Goal: Task Accomplishment & Management: Complete application form

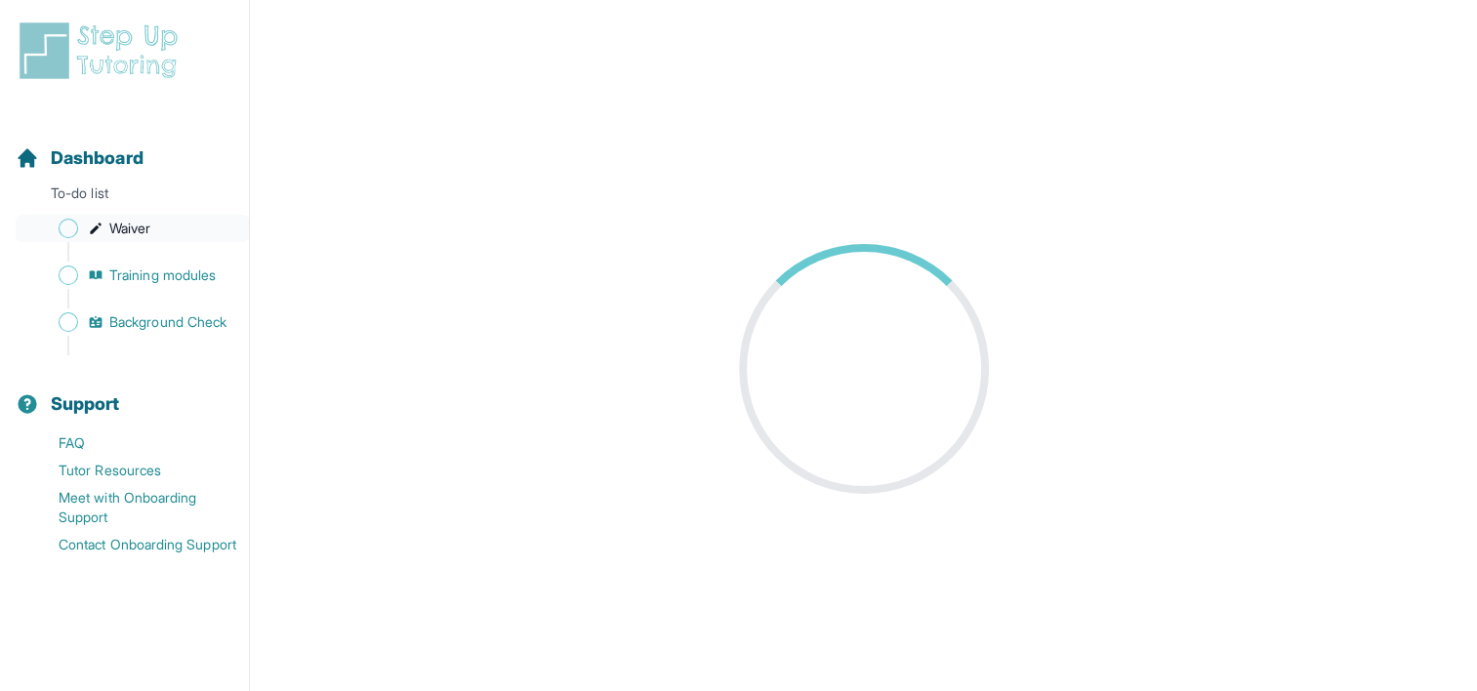
click at [117, 228] on span "Waiver" at bounding box center [129, 229] width 41 height 20
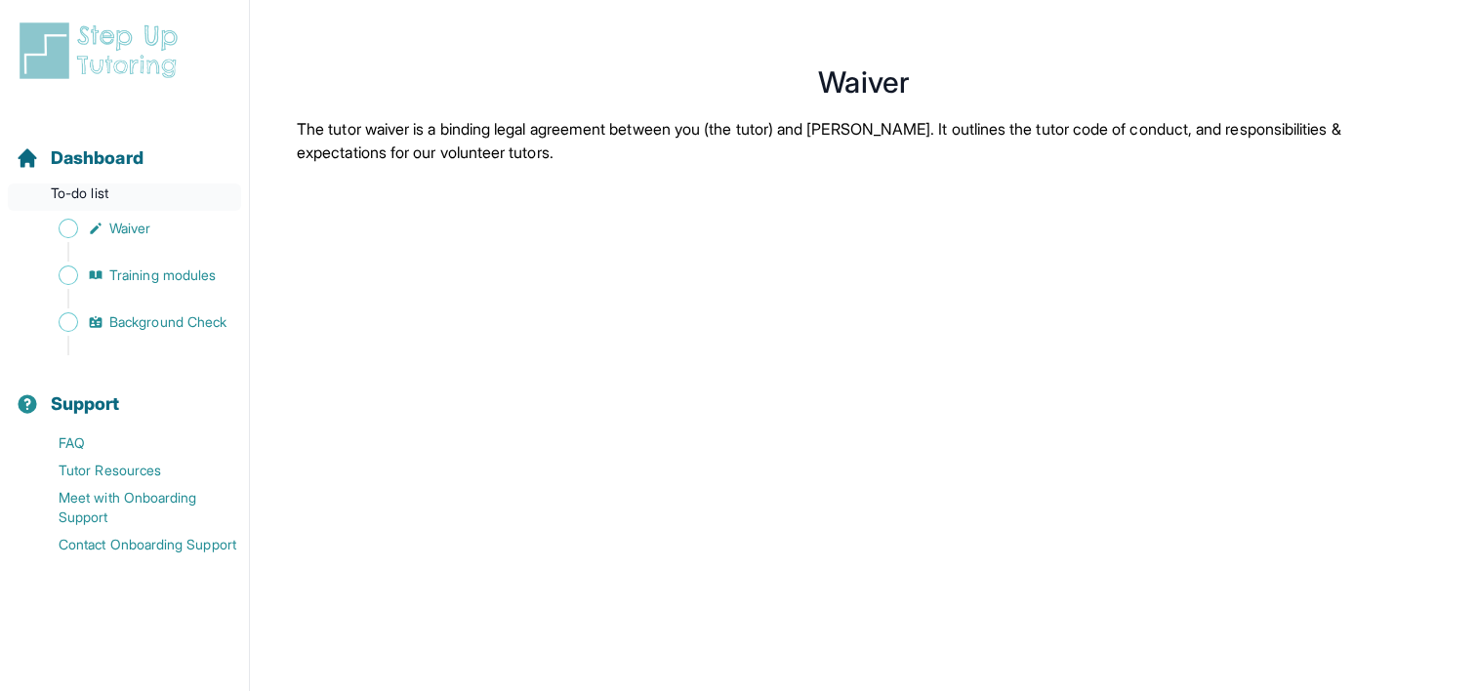
click at [104, 202] on p "To-do list" at bounding box center [124, 196] width 233 height 27
click at [72, 187] on p "To-do list" at bounding box center [124, 196] width 233 height 27
click at [127, 169] on span "Dashboard" at bounding box center [97, 157] width 93 height 27
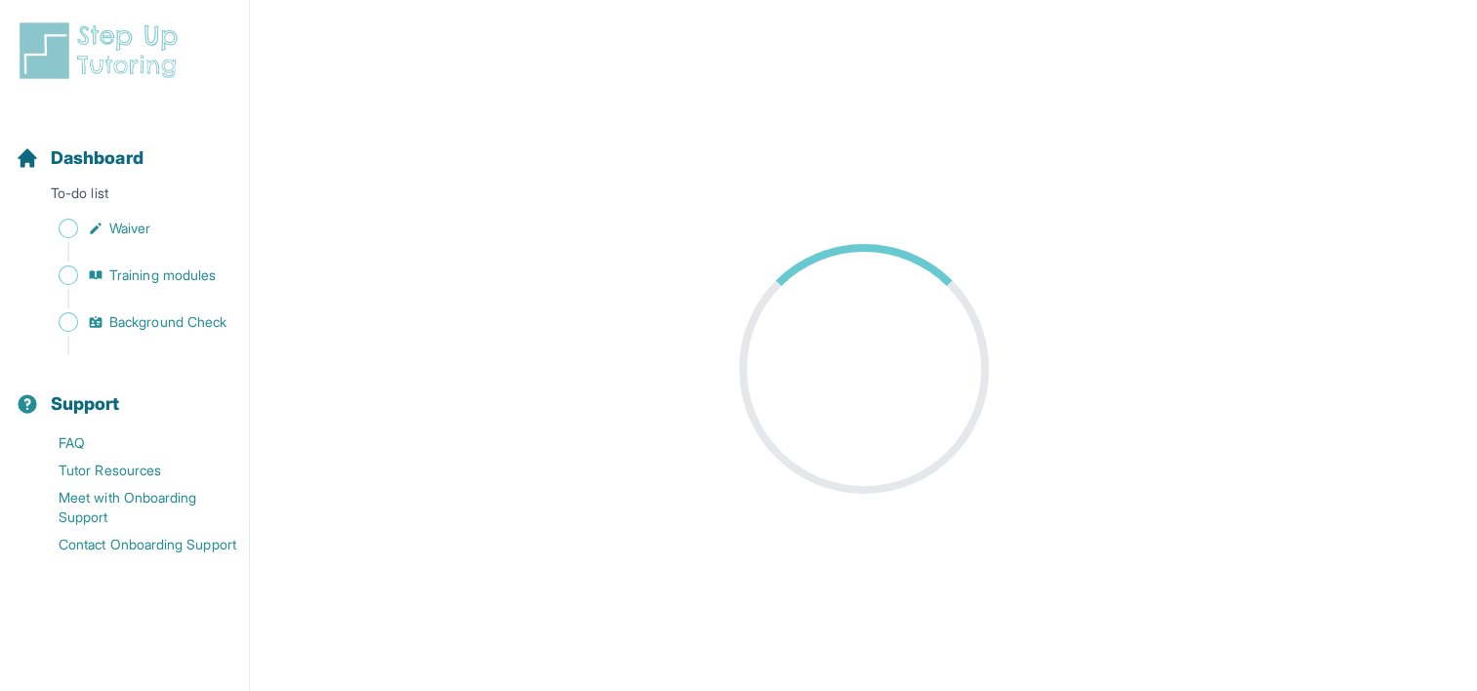
click at [765, 311] on div at bounding box center [863, 368] width 274 height 274
click at [142, 285] on link "Training modules" at bounding box center [132, 275] width 233 height 27
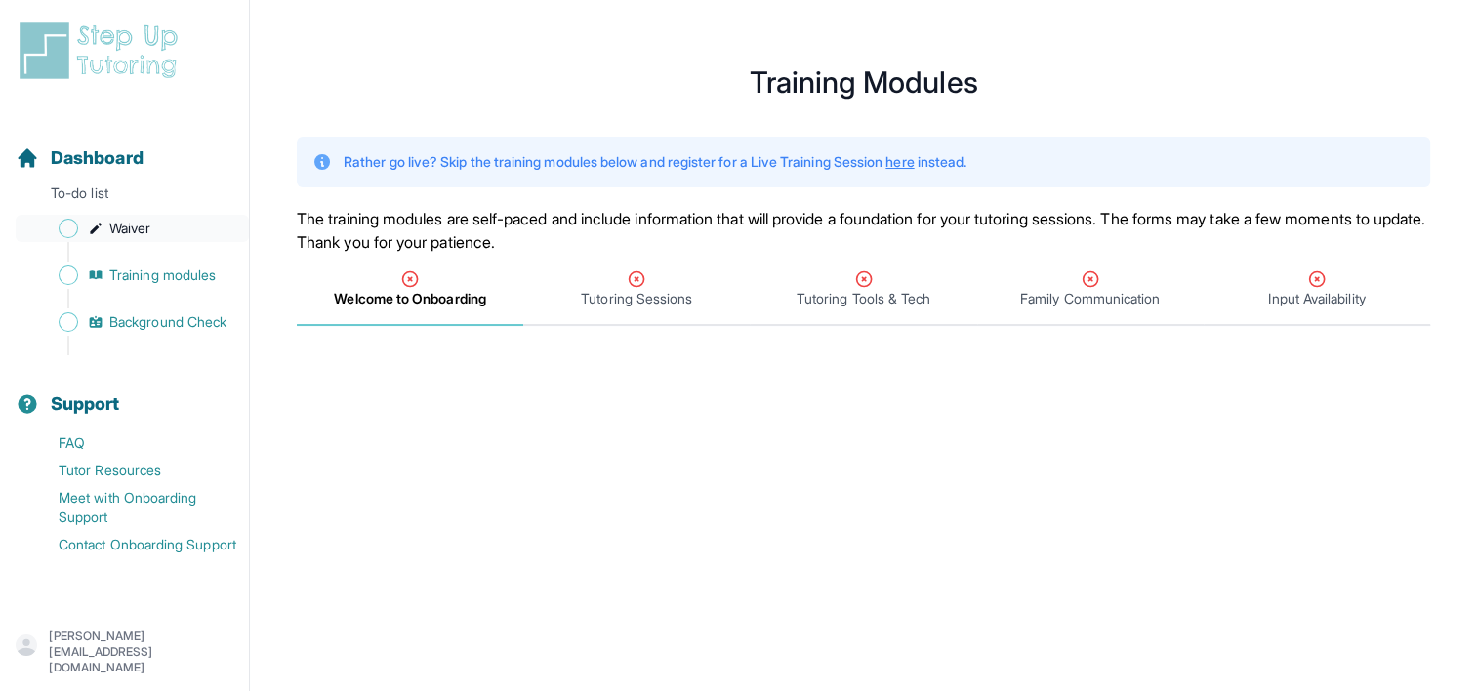
click at [90, 219] on link "Waiver" at bounding box center [132, 228] width 233 height 27
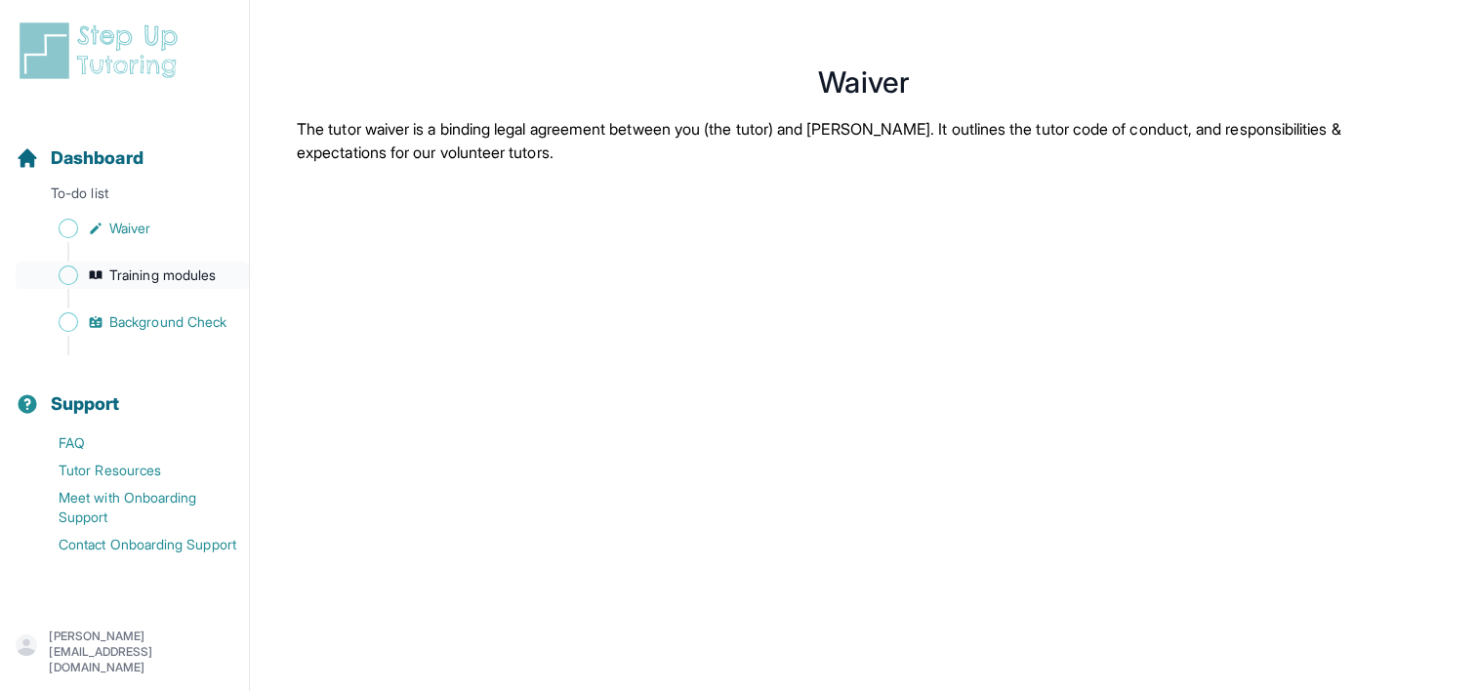
click at [206, 272] on span "Training modules" at bounding box center [162, 275] width 106 height 20
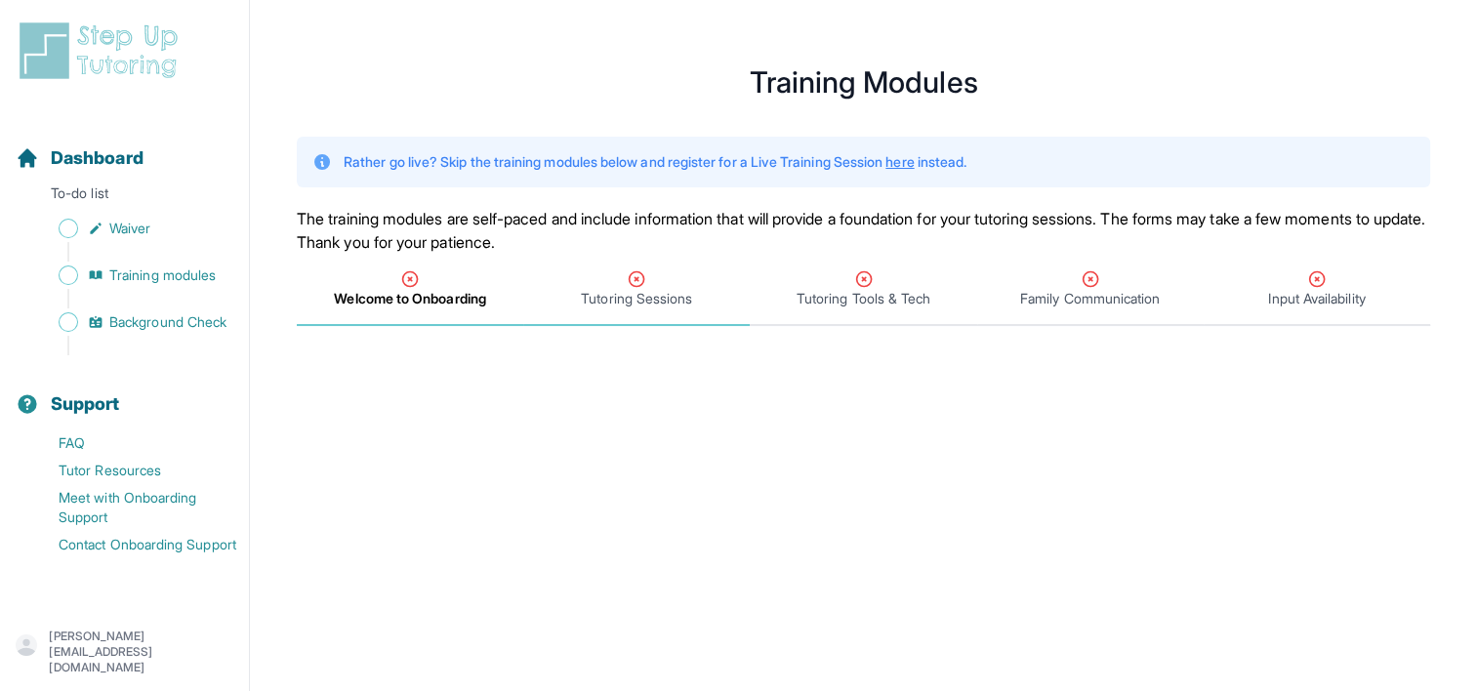
click at [664, 310] on span "Tutoring Sessions" at bounding box center [636, 290] width 226 height 72
click at [472, 293] on span "Welcome to Onboarding" at bounding box center [409, 299] width 149 height 20
click at [148, 210] on p "To-do list" at bounding box center [124, 196] width 233 height 27
click at [142, 223] on span "Waiver" at bounding box center [129, 229] width 41 height 20
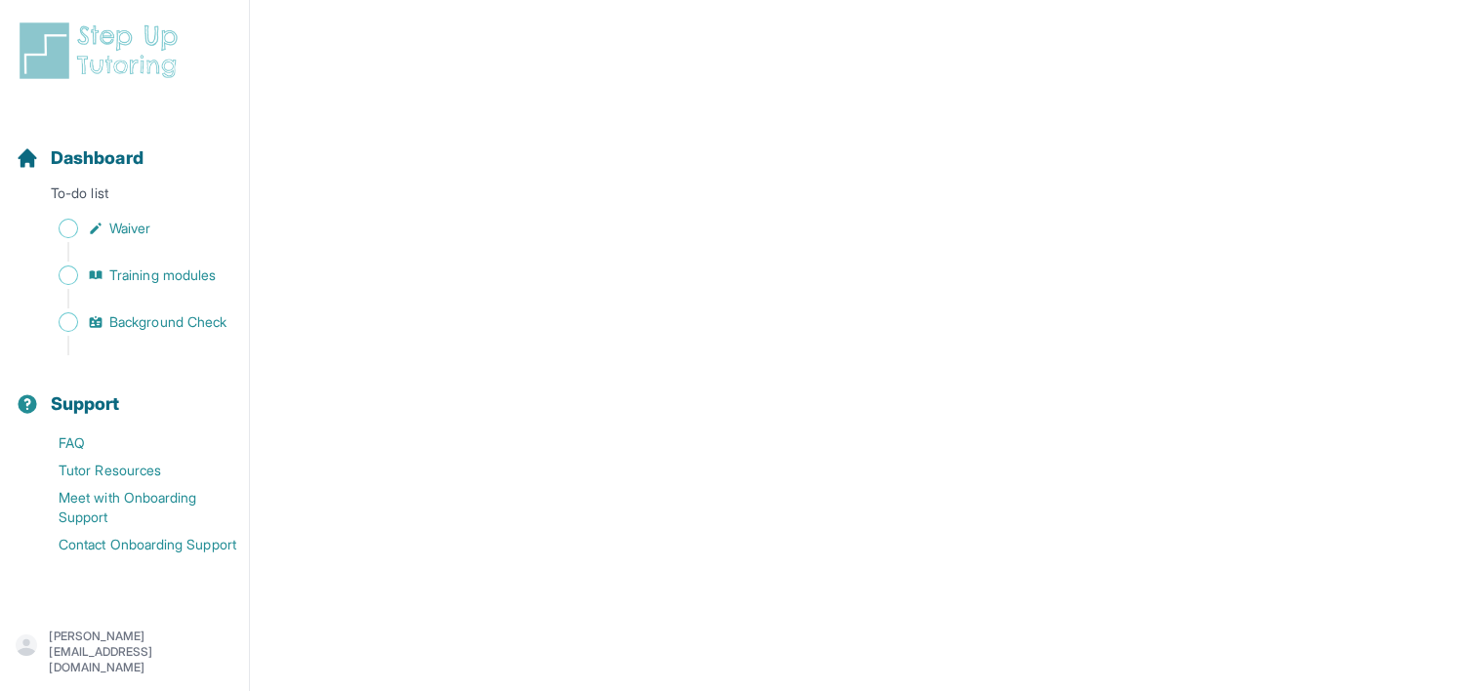
scroll to position [2830, 0]
click at [121, 277] on span "Training modules" at bounding box center [162, 275] width 106 height 20
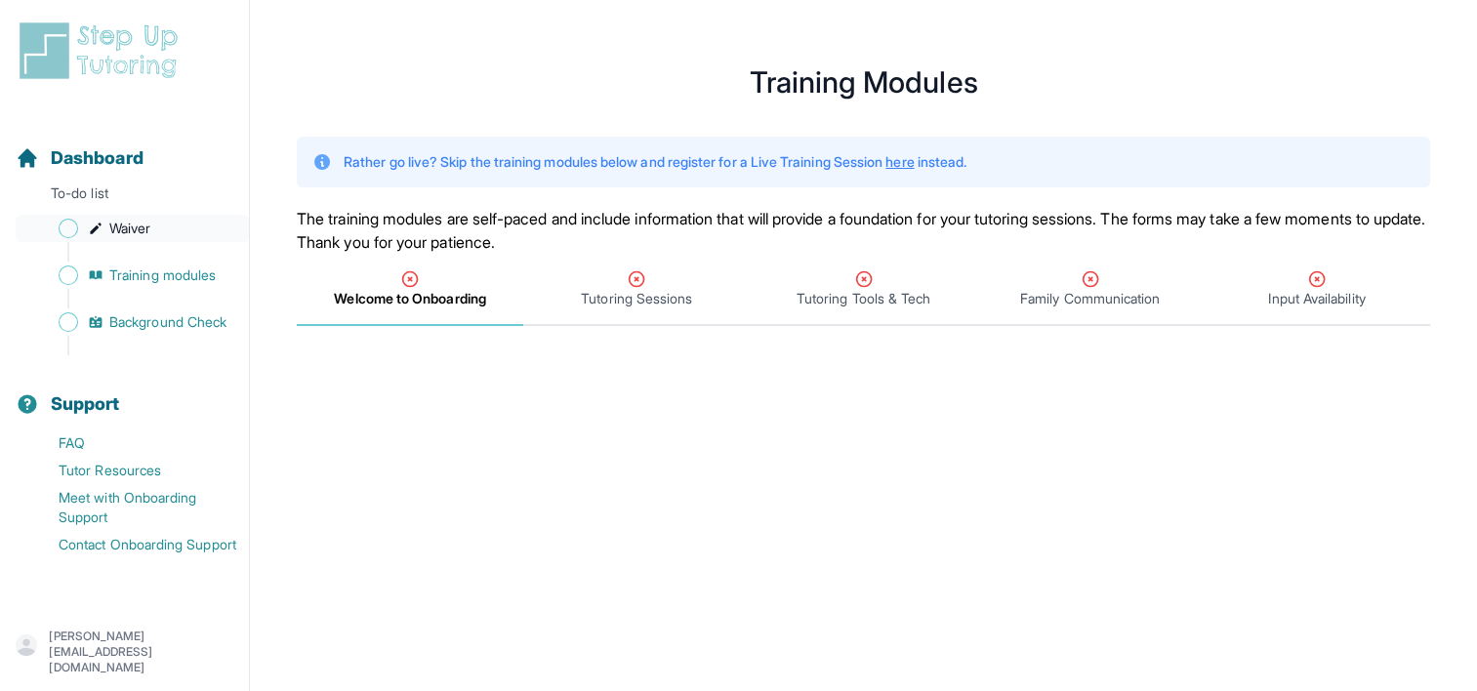
click at [66, 231] on span "Sidebar" at bounding box center [69, 229] width 20 height 20
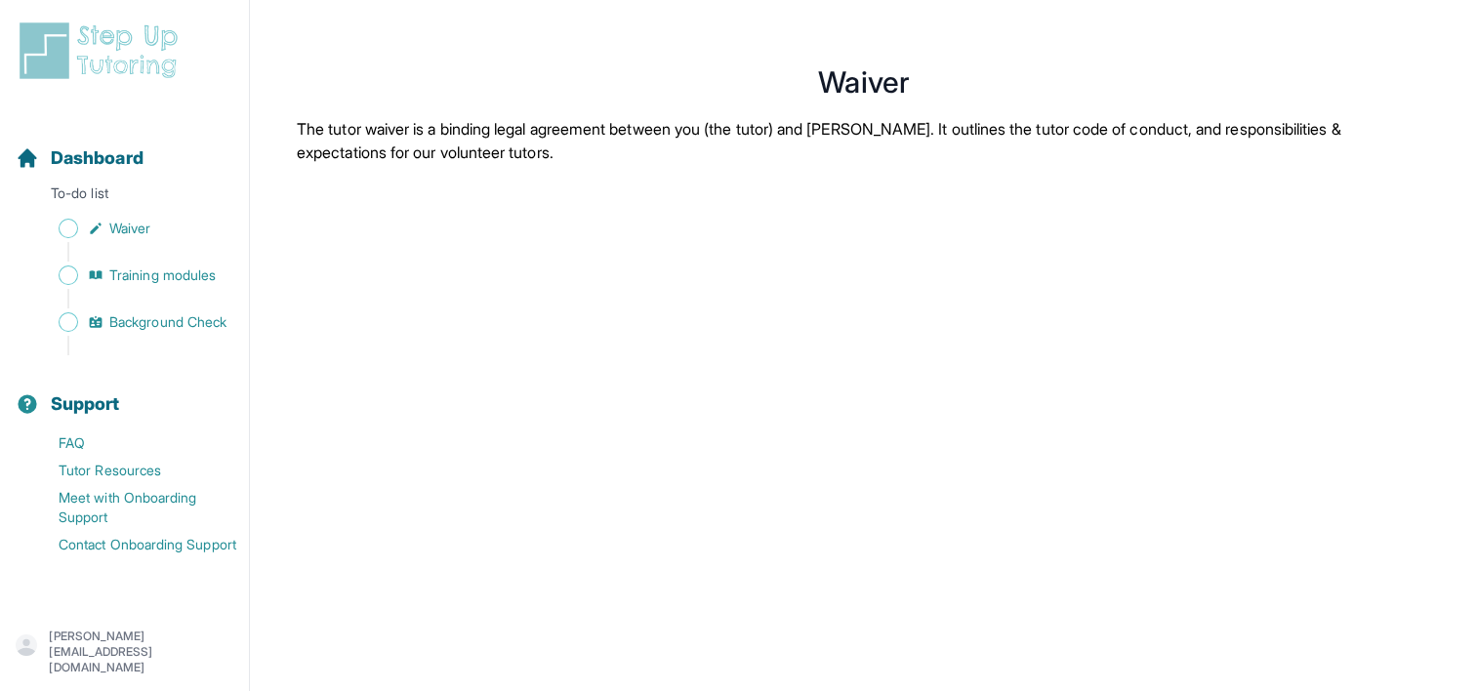
click at [64, 258] on img "Sidebar" at bounding box center [69, 252] width 20 height 20
click at [119, 230] on span "Waiver" at bounding box center [129, 229] width 41 height 20
click at [109, 173] on div "Dashboard" at bounding box center [124, 158] width 233 height 43
click at [113, 154] on span "Dashboard" at bounding box center [97, 157] width 93 height 27
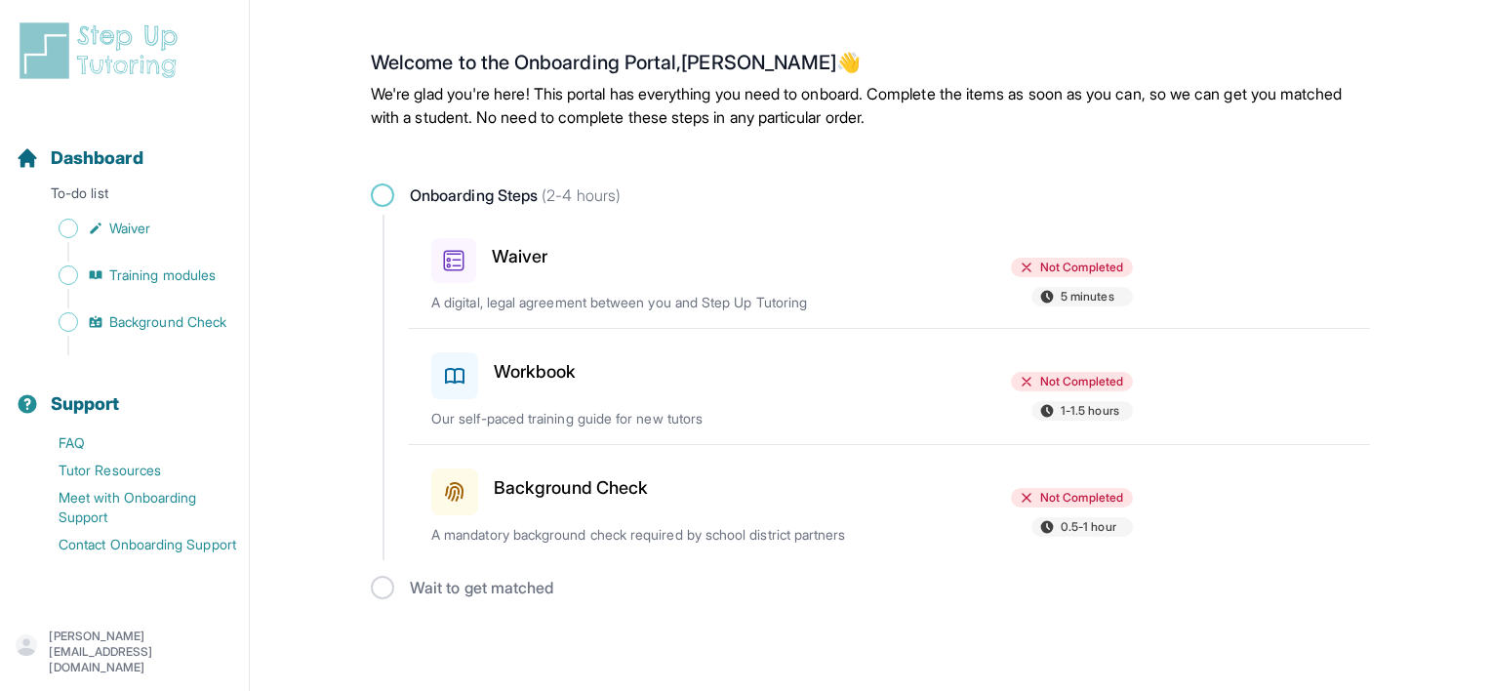
click at [496, 262] on h3 "Waiver" at bounding box center [520, 256] width 56 height 27
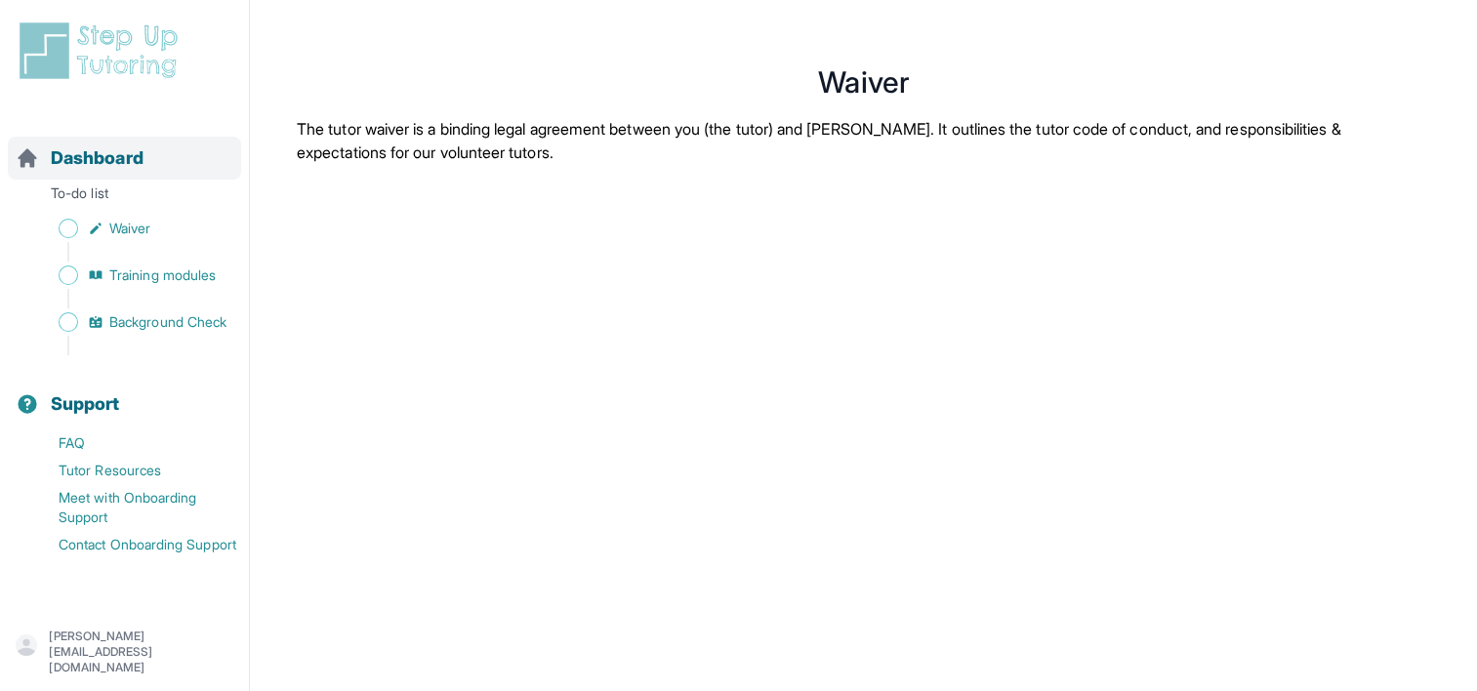
click at [98, 166] on span "Dashboard" at bounding box center [97, 157] width 93 height 27
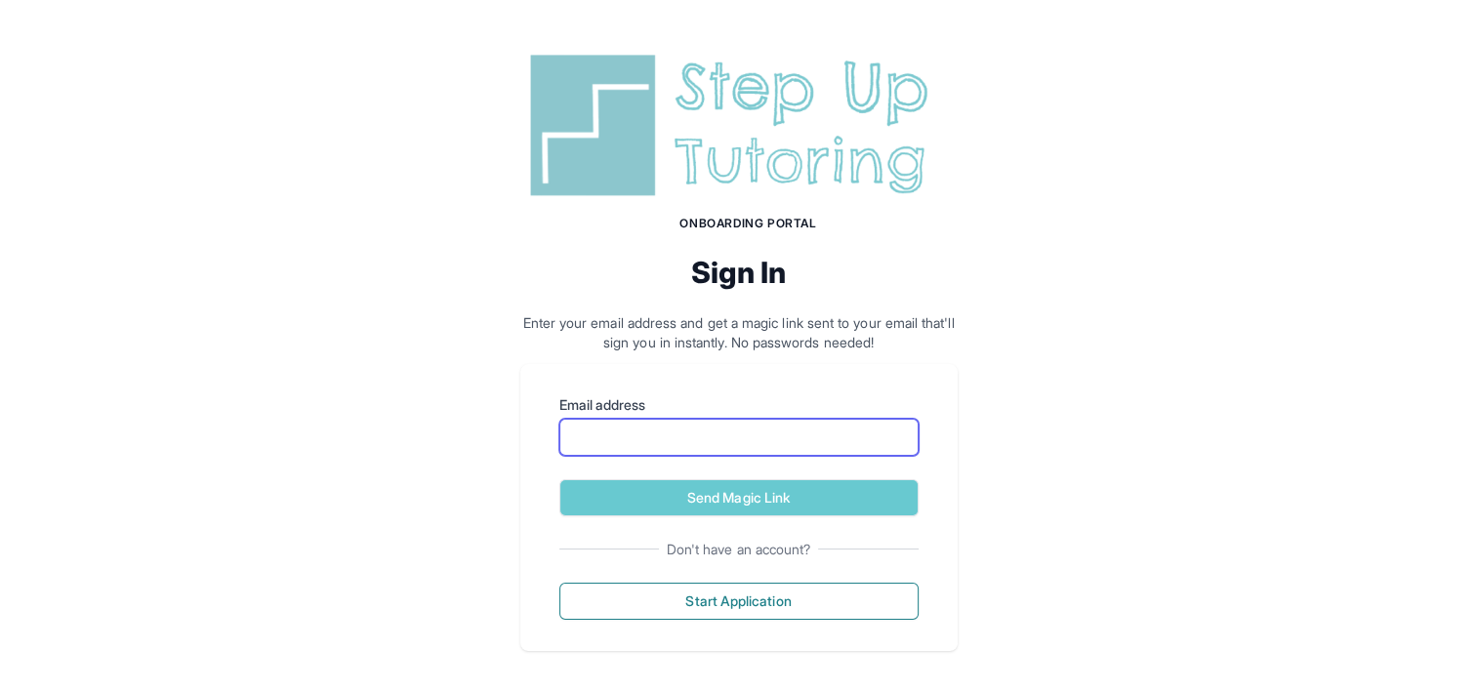
click at [629, 443] on input "Email address" at bounding box center [738, 437] width 359 height 37
type input "**********"
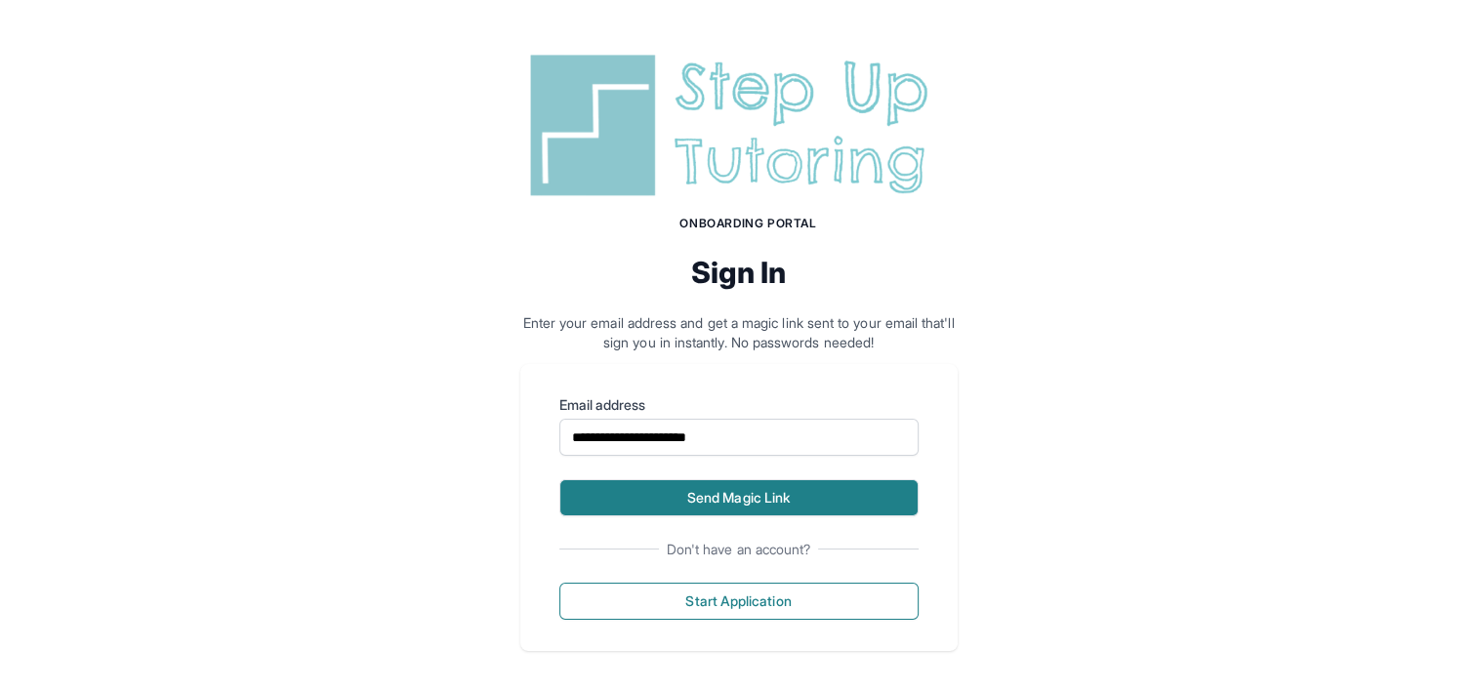
click at [684, 505] on button "Send Magic Link" at bounding box center [738, 497] width 359 height 37
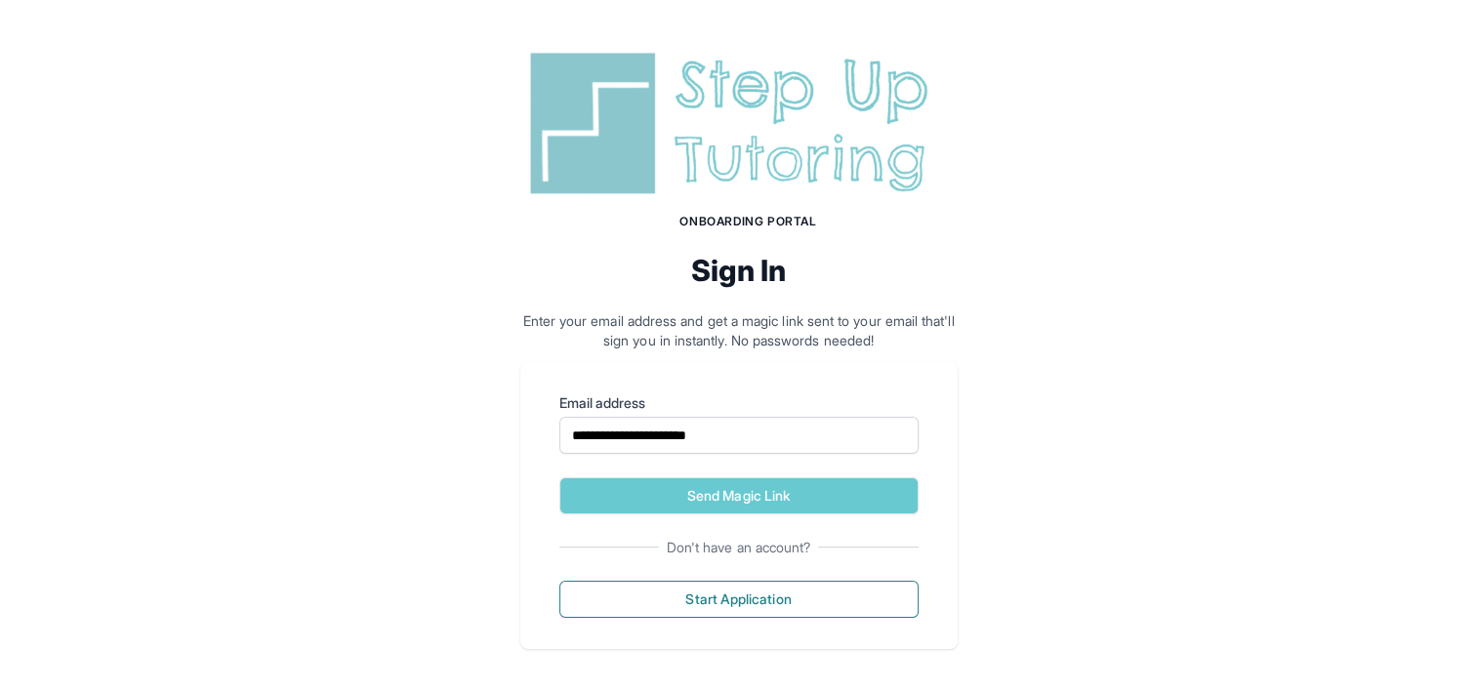
scroll to position [96, 0]
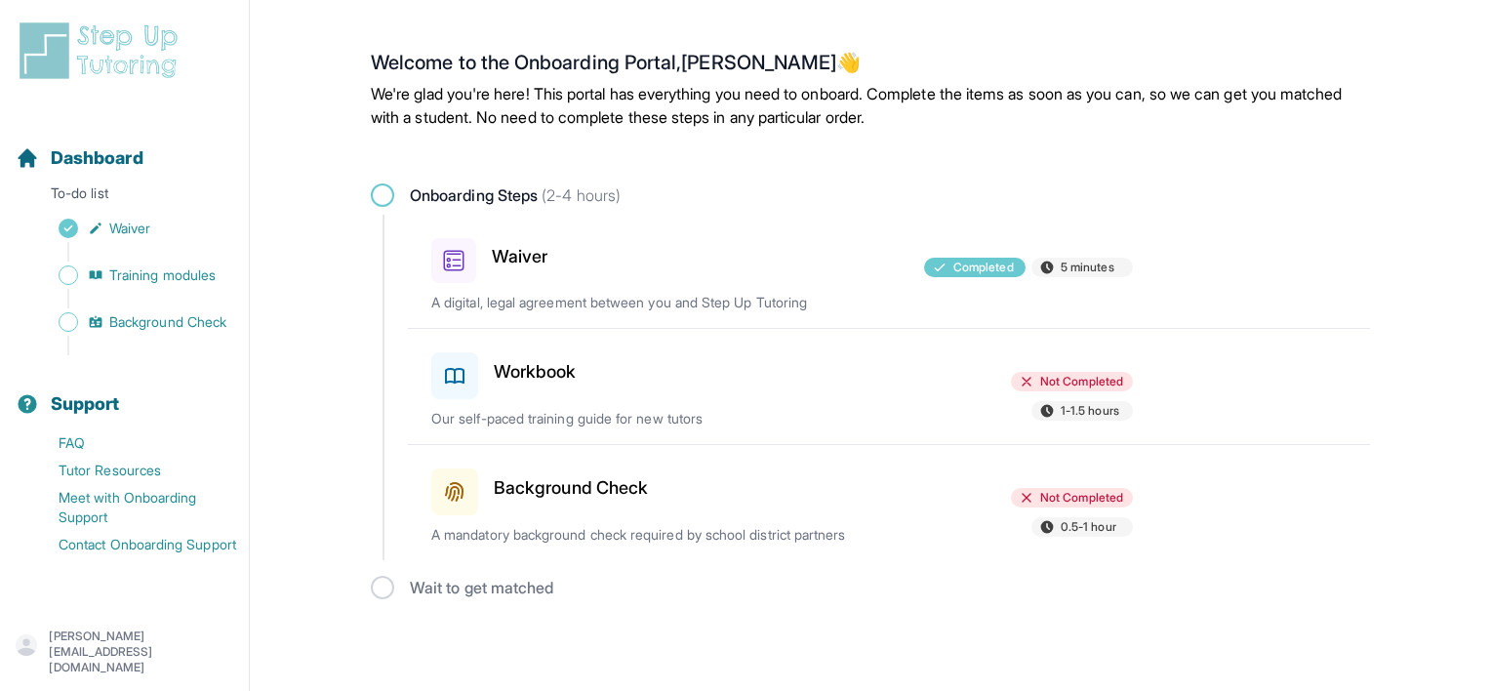
click at [531, 371] on h3 "Workbook" at bounding box center [535, 371] width 83 height 27
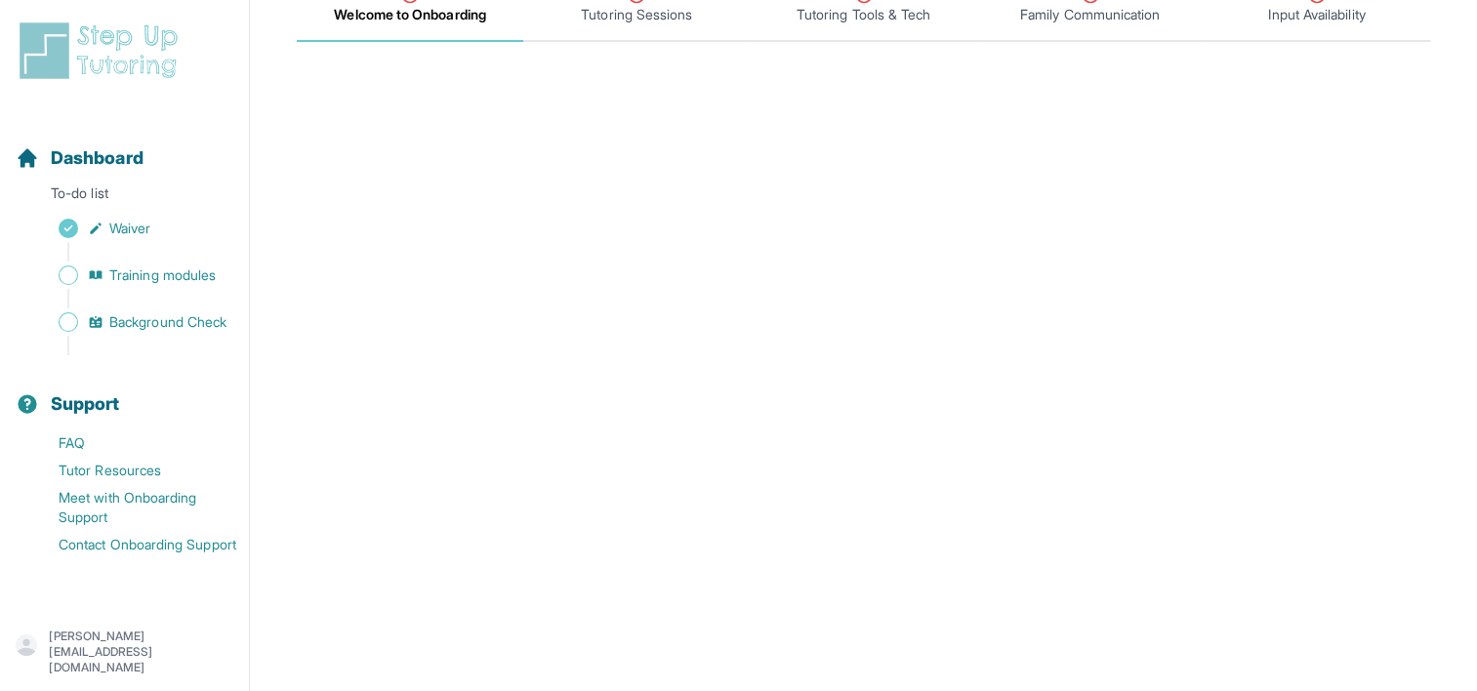
scroll to position [293, 0]
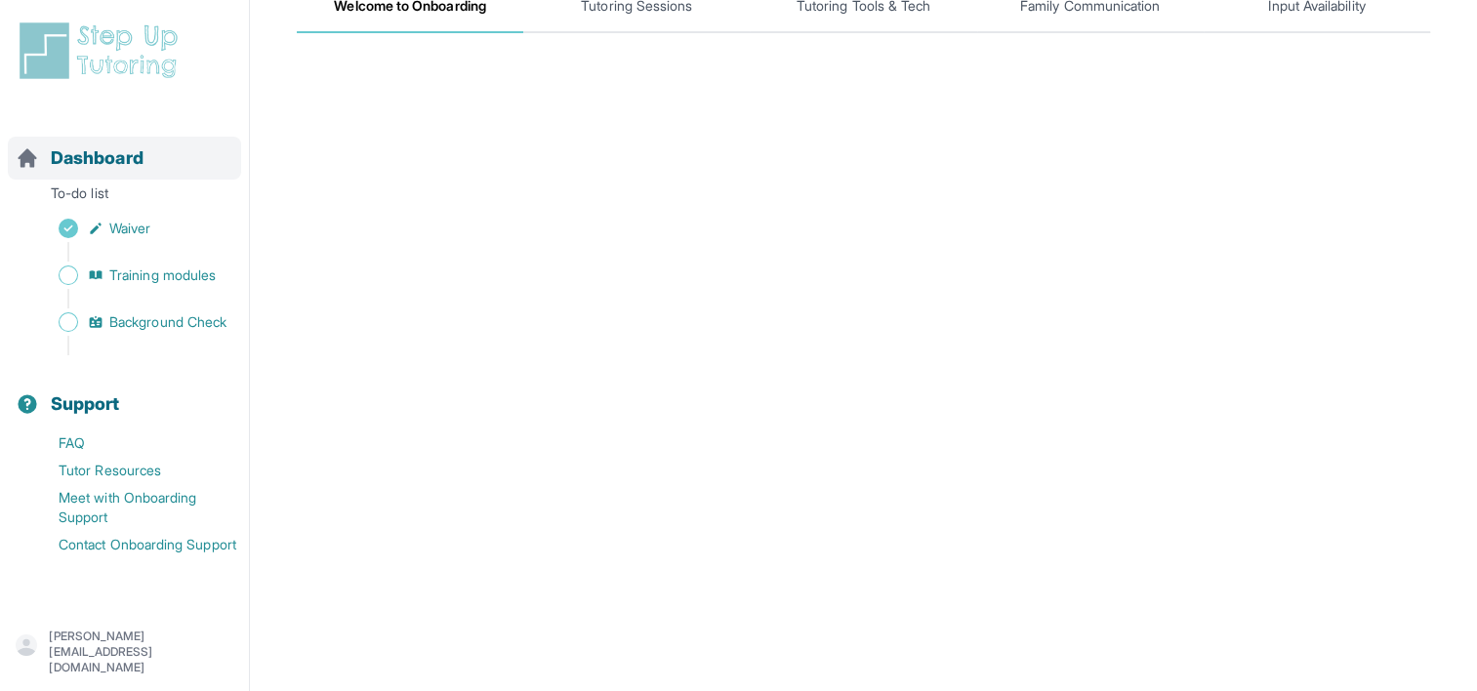
click at [98, 142] on div "Dashboard" at bounding box center [124, 158] width 233 height 43
click at [88, 159] on span "Dashboard" at bounding box center [97, 157] width 93 height 27
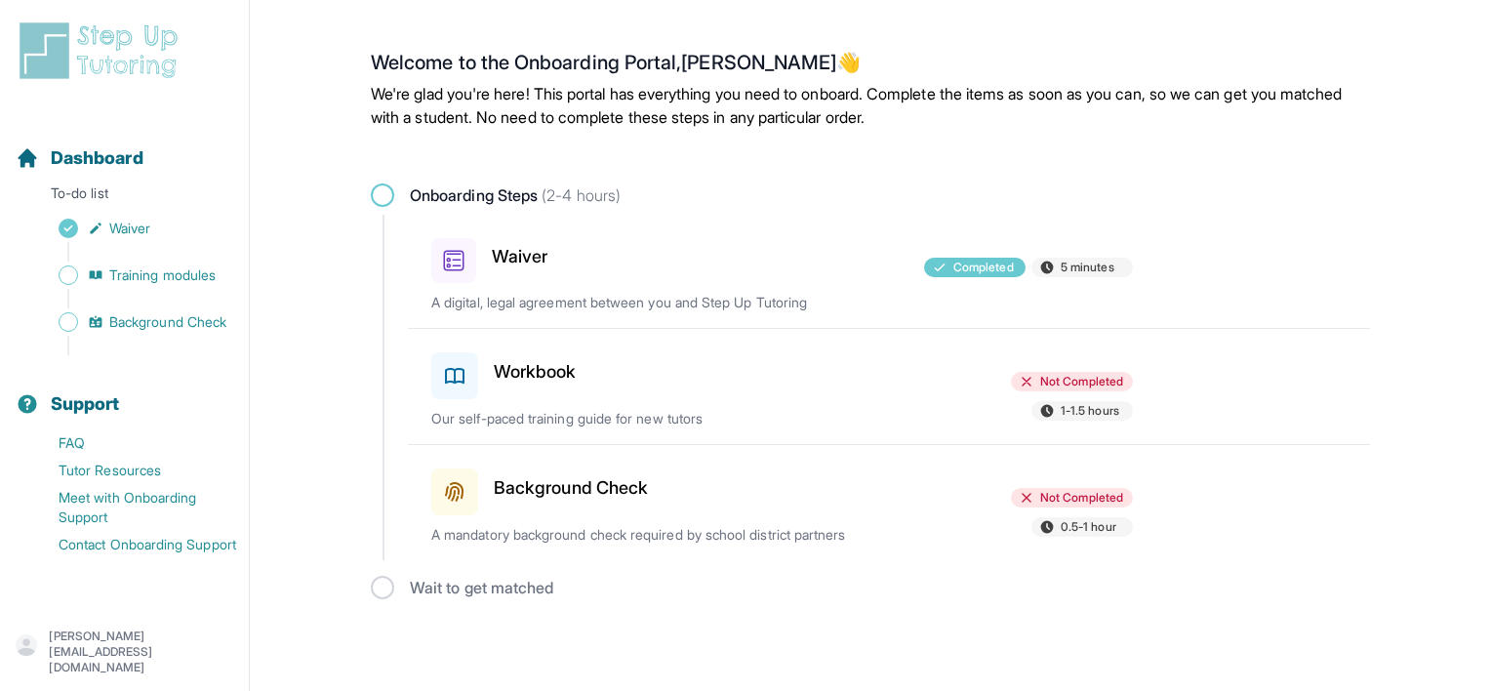
click at [574, 394] on div "Workbook" at bounding box center [544, 372] width 227 height 55
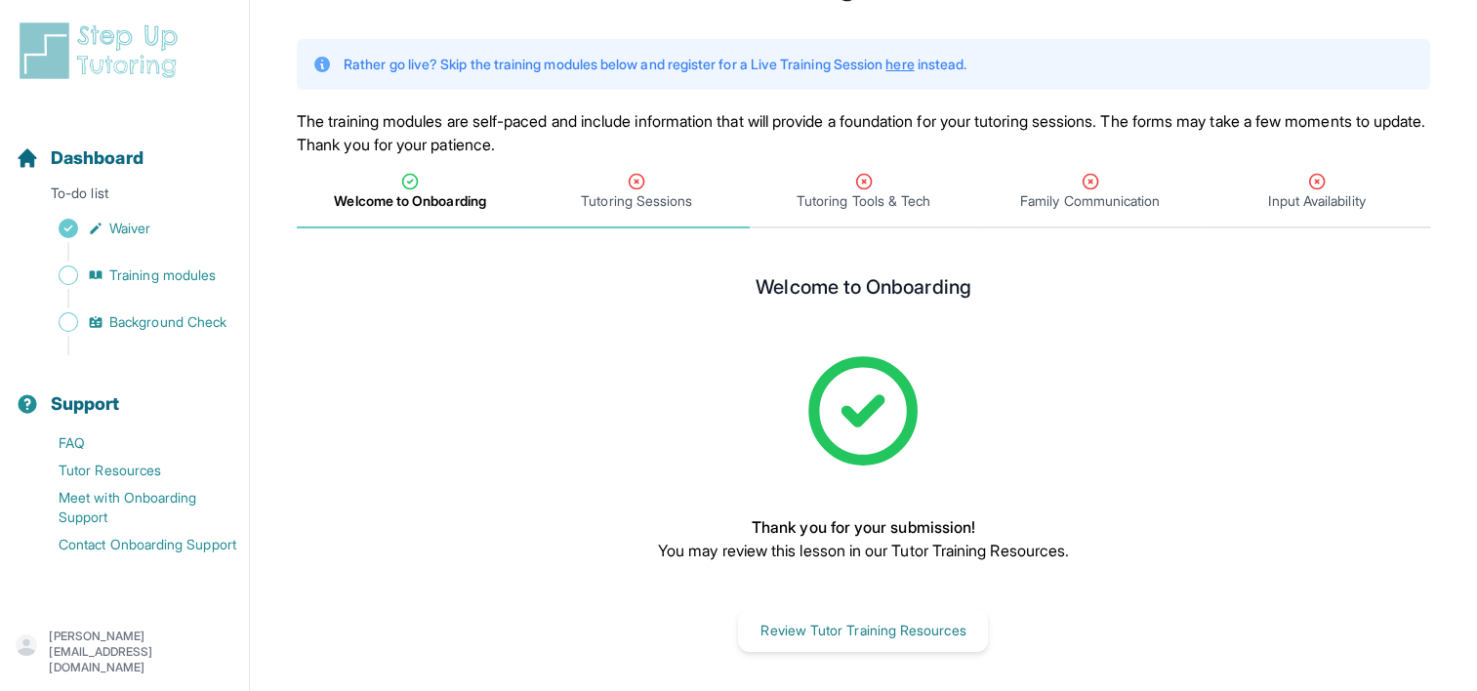
scroll to position [105, 0]
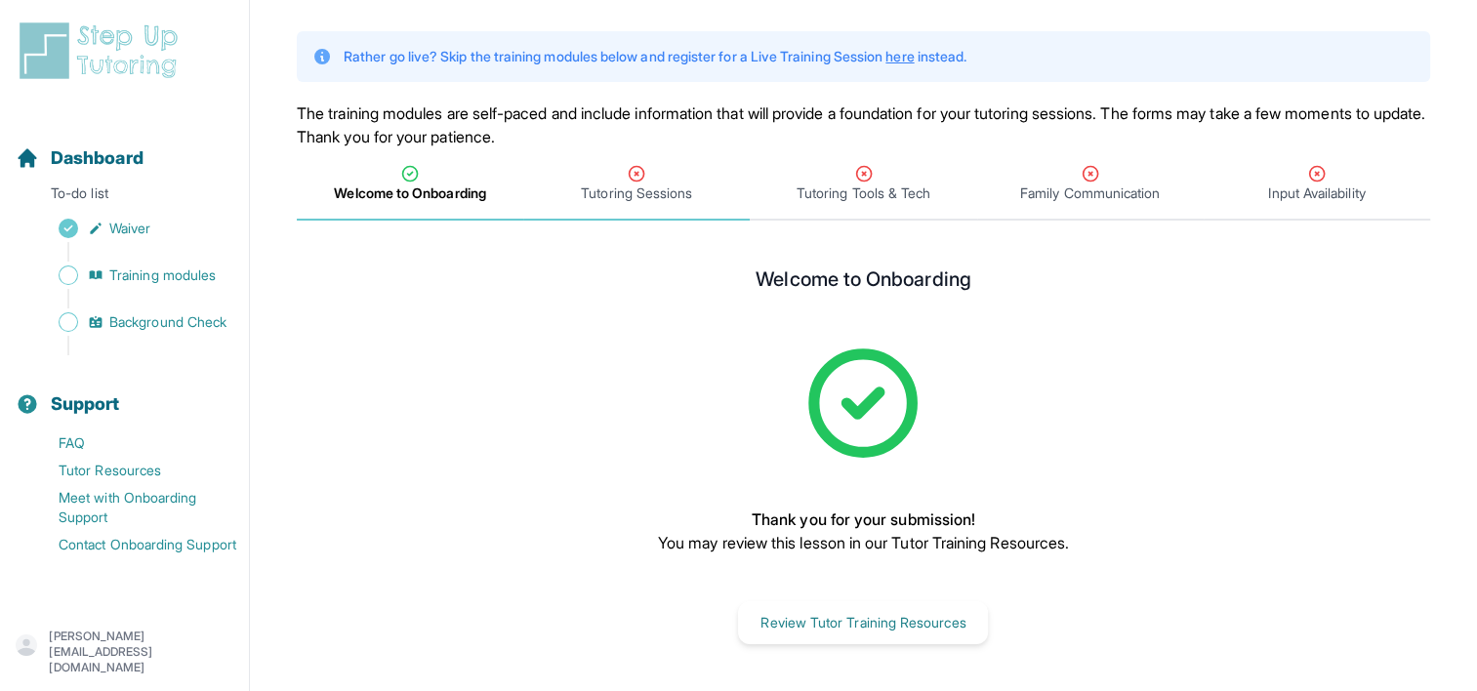
click at [660, 184] on span "Tutoring Sessions" at bounding box center [636, 193] width 111 height 20
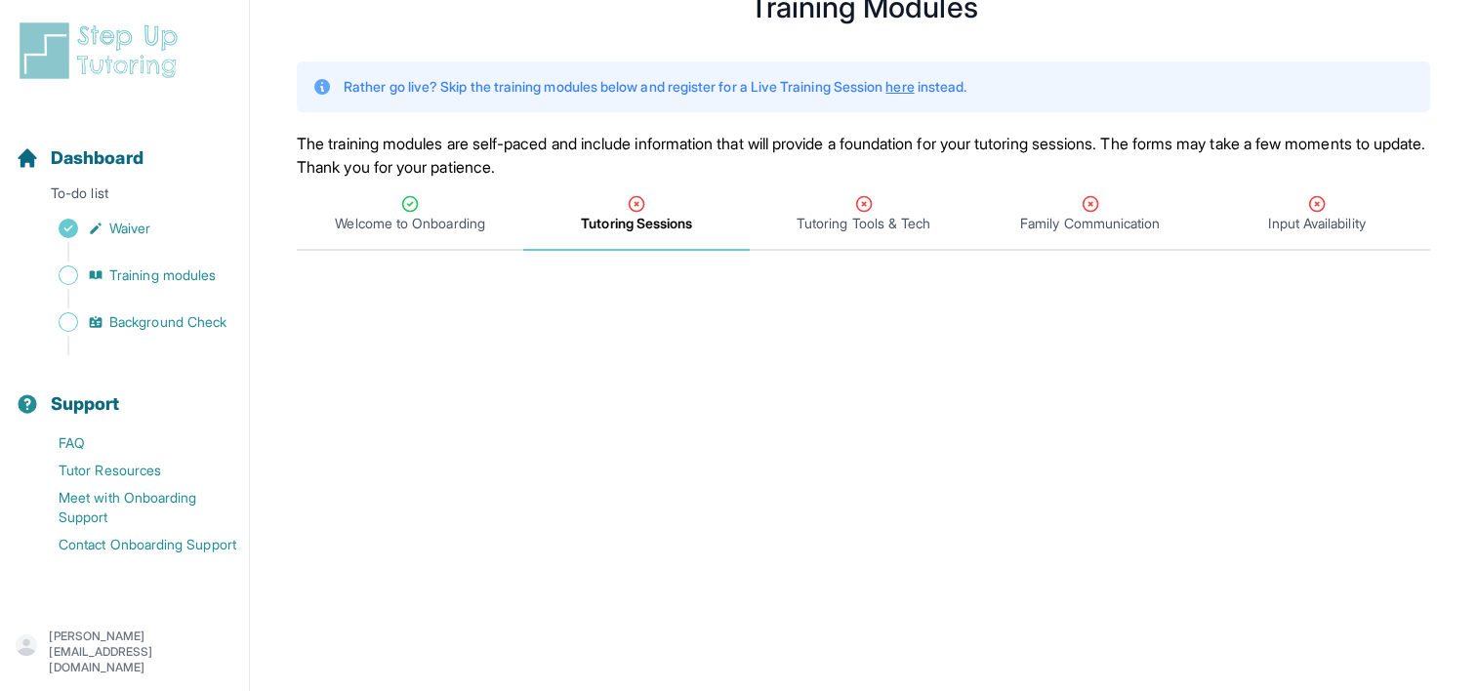
scroll to position [76, 0]
click at [850, 223] on span "Tutoring Tools & Tech" at bounding box center [863, 223] width 134 height 20
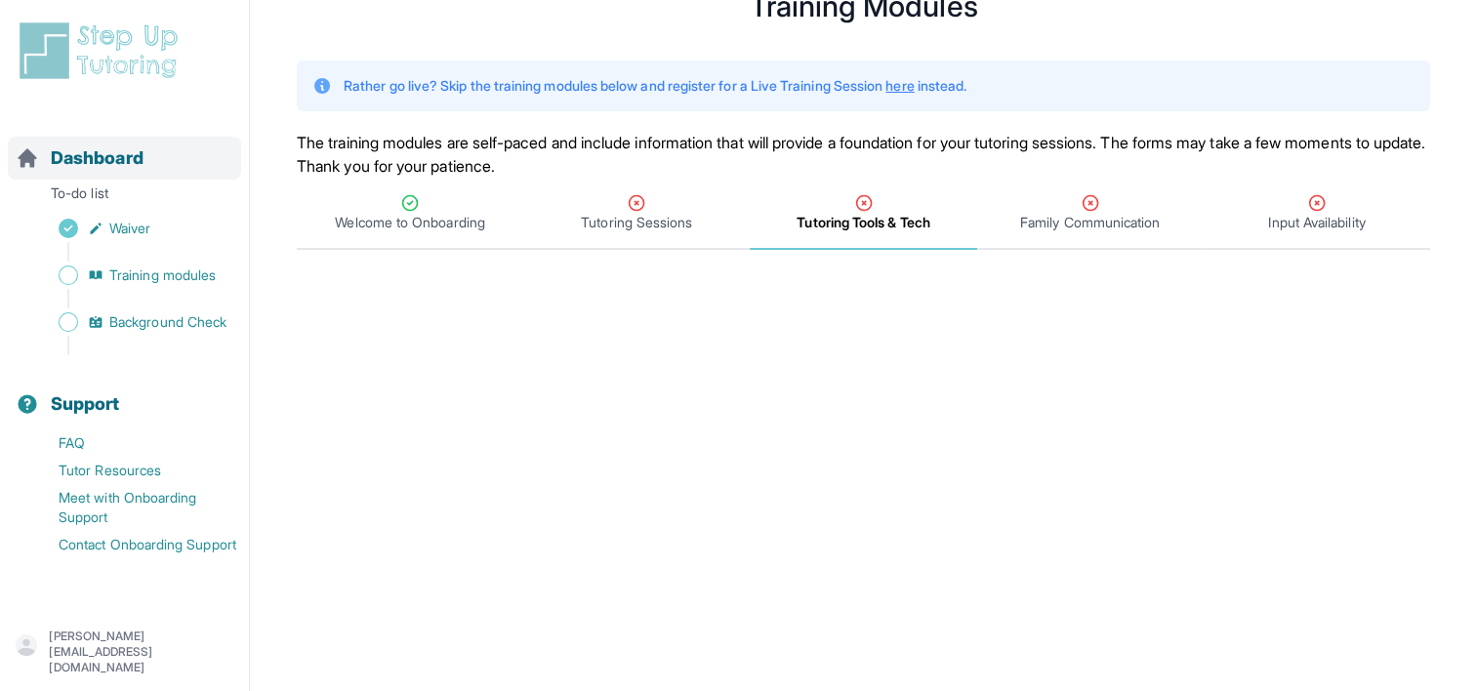
click at [119, 161] on span "Dashboard" at bounding box center [97, 157] width 93 height 27
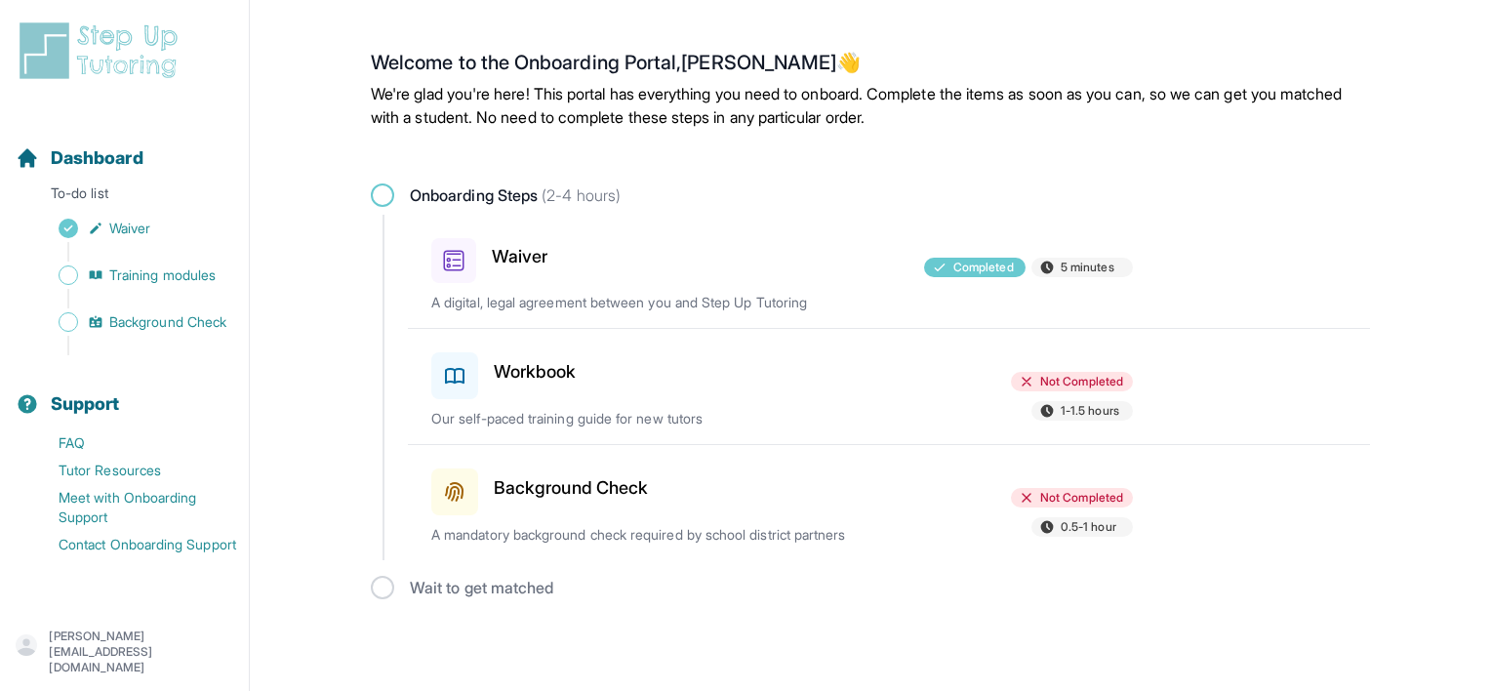
click at [874, 386] on div at bounding box center [782, 372] width 227 height 55
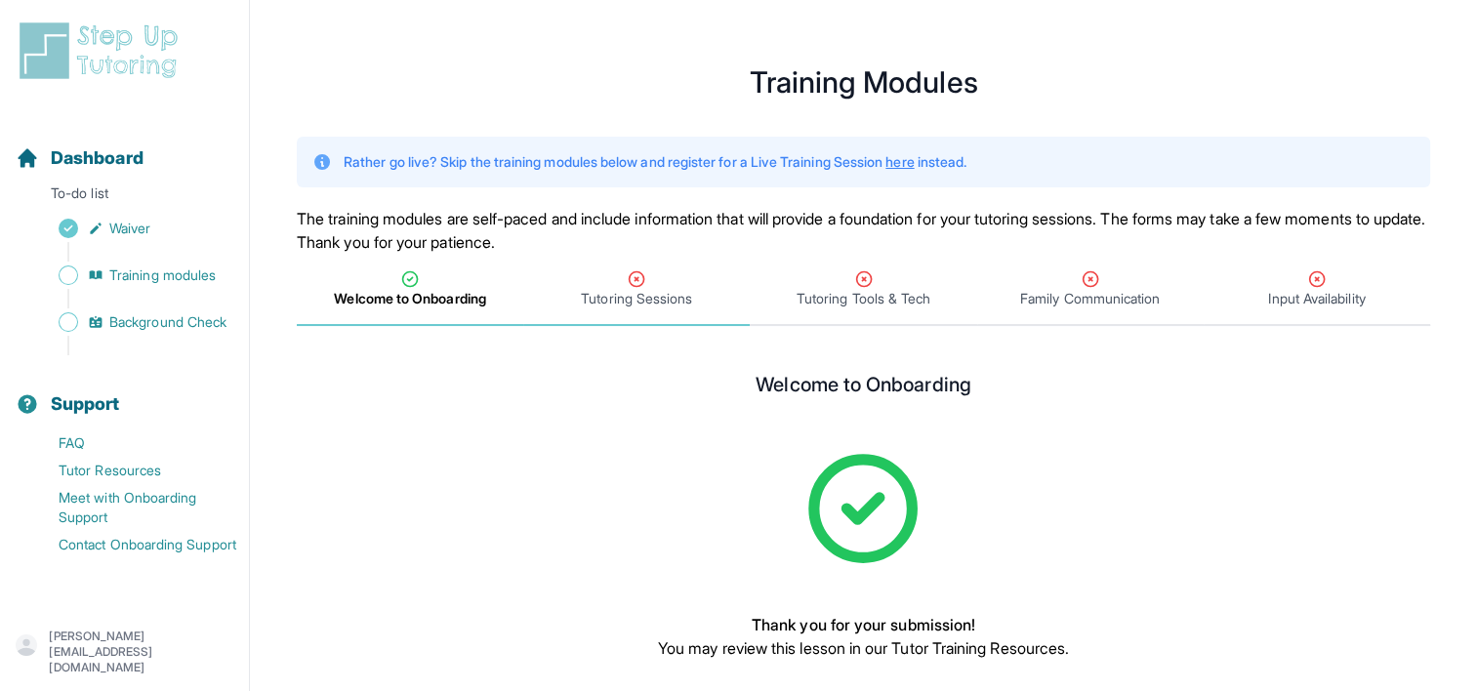
click at [652, 295] on span "Tutoring Sessions" at bounding box center [636, 299] width 111 height 20
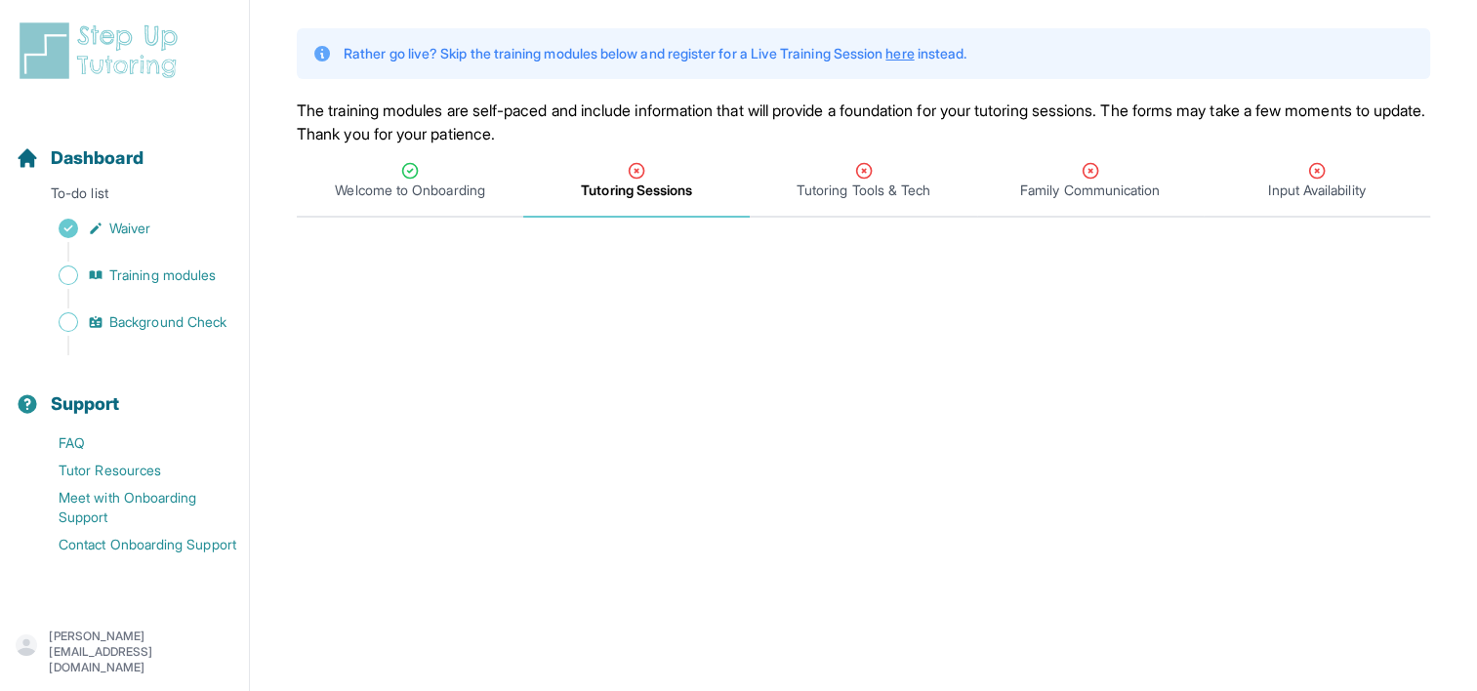
scroll to position [96, 0]
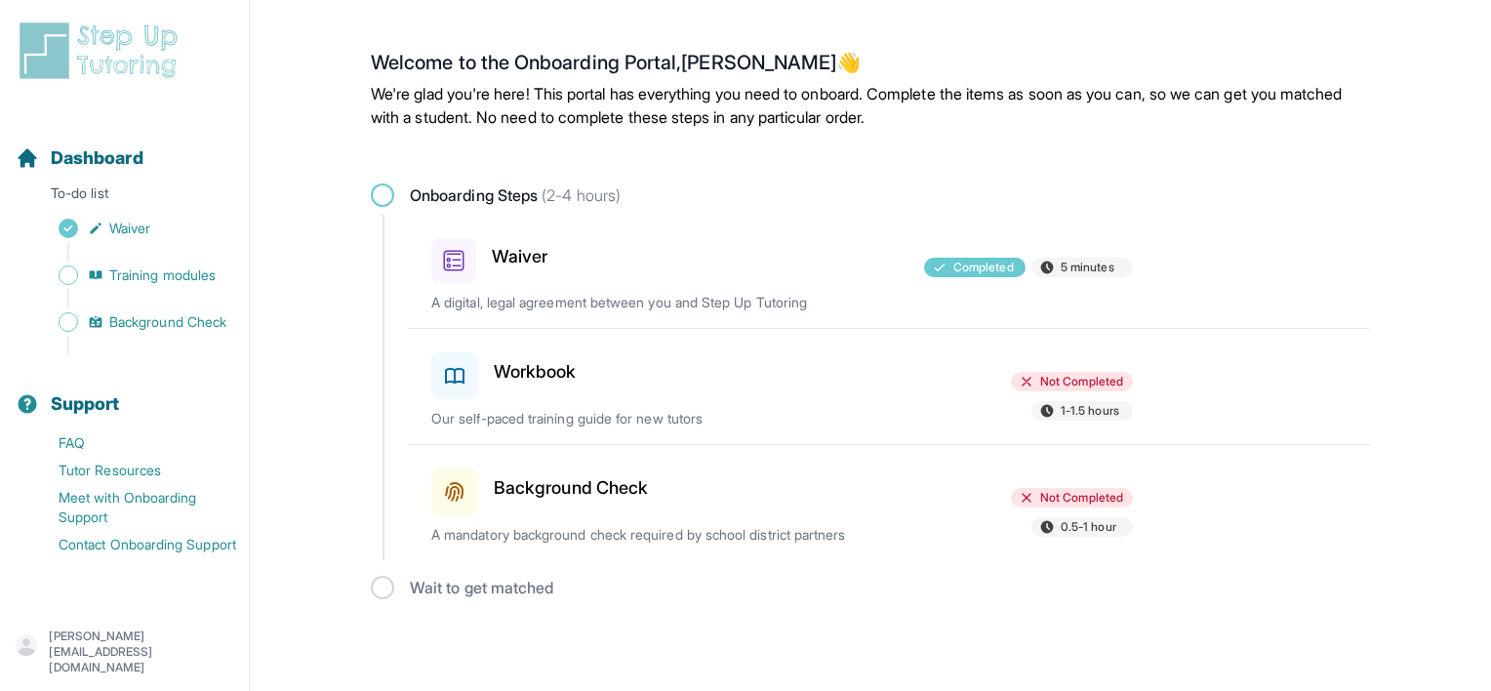
drag, startPoint x: 929, startPoint y: 401, endPoint x: 893, endPoint y: 388, distance: 38.3
click at [893, 388] on div at bounding box center [782, 372] width 227 height 55
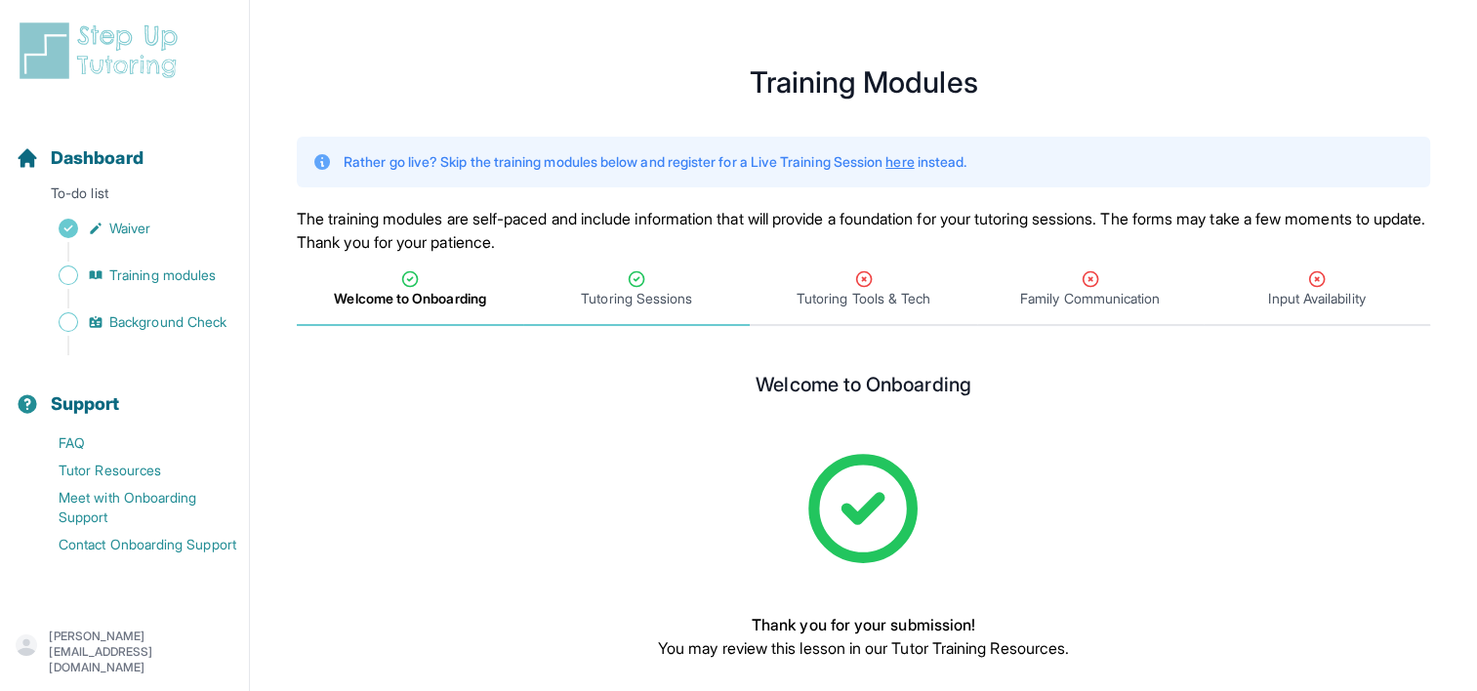
click at [676, 294] on span "Tutoring Sessions" at bounding box center [636, 299] width 111 height 20
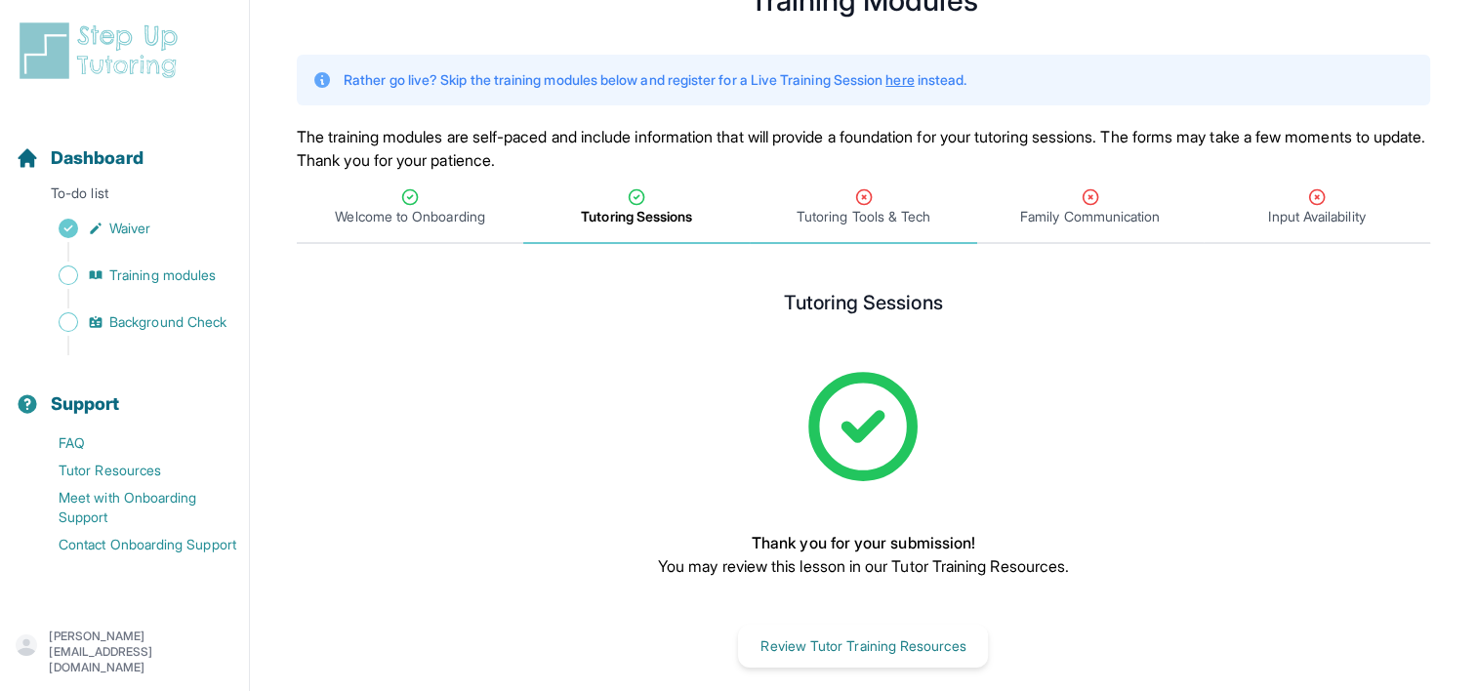
scroll to position [105, 0]
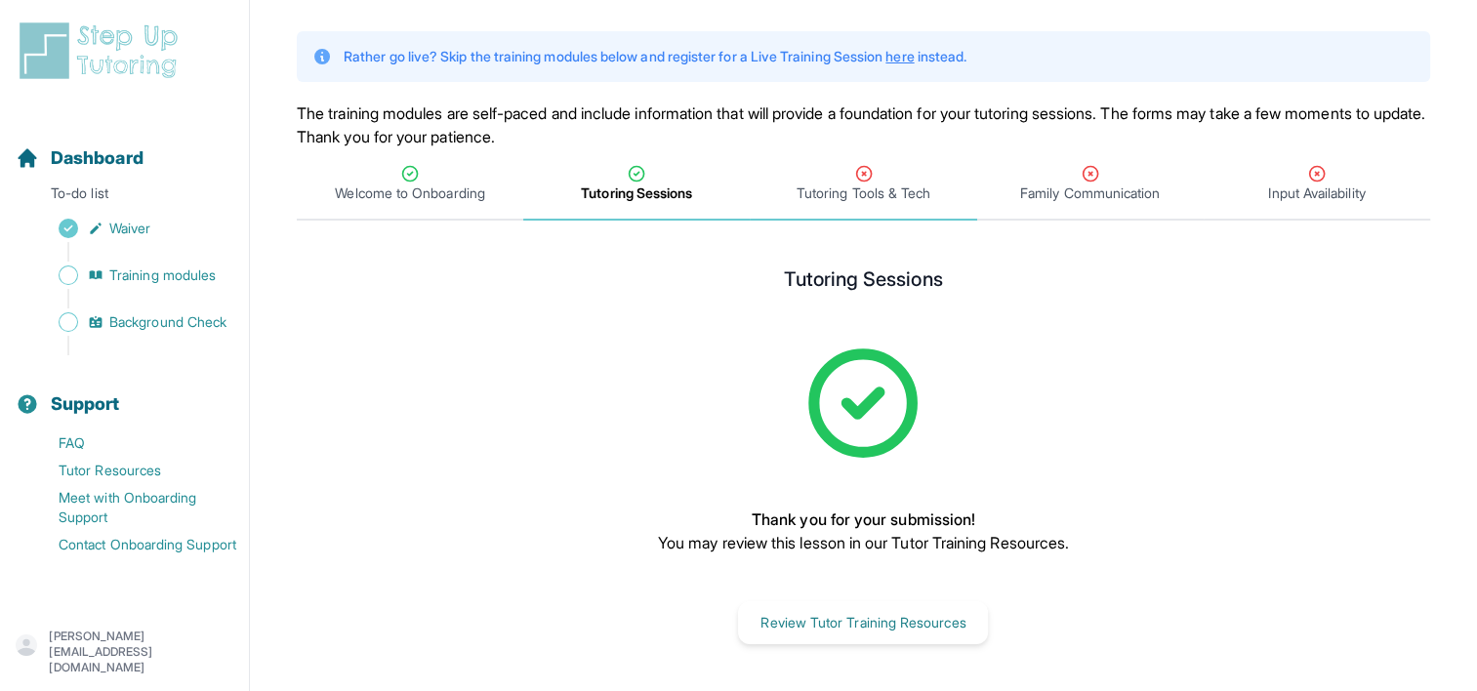
click at [870, 182] on icon "Tabs" at bounding box center [864, 174] width 20 height 20
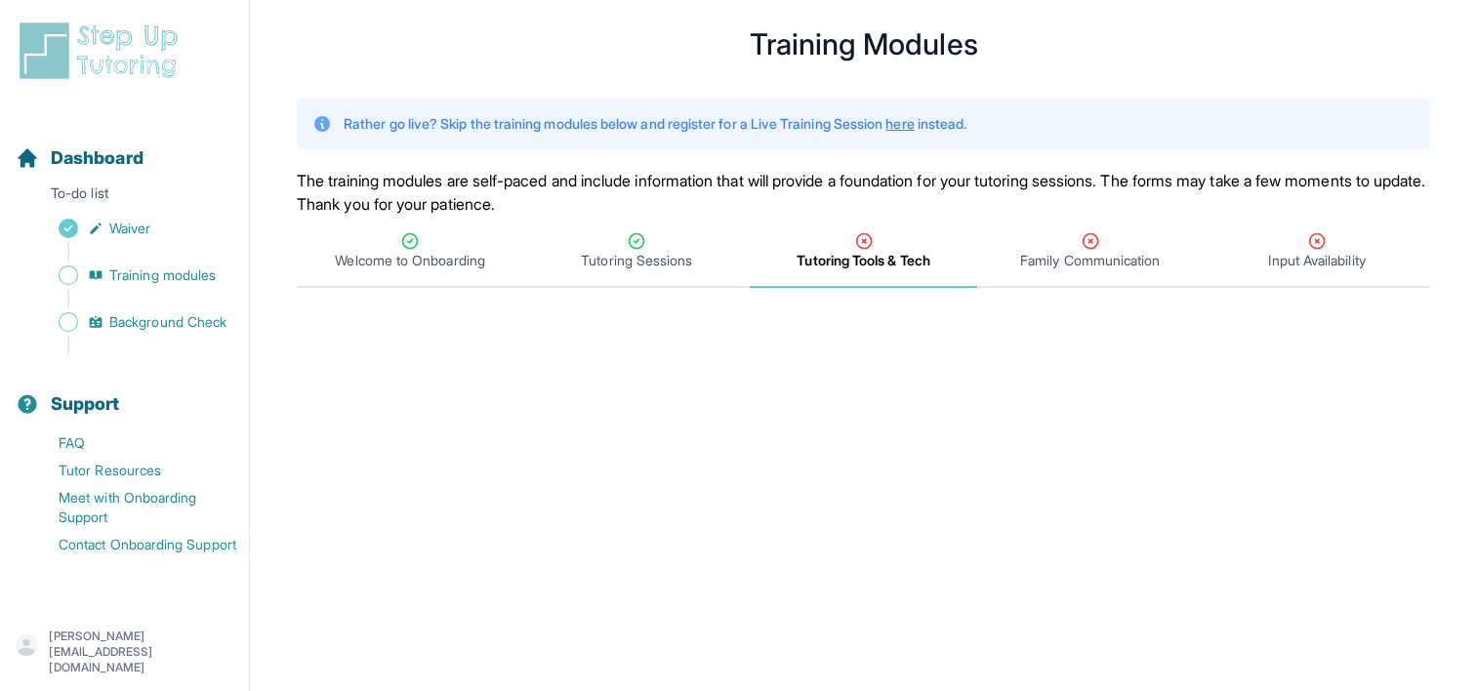
scroll to position [39, 0]
click at [1042, 246] on div "Family Communication" at bounding box center [1090, 249] width 219 height 39
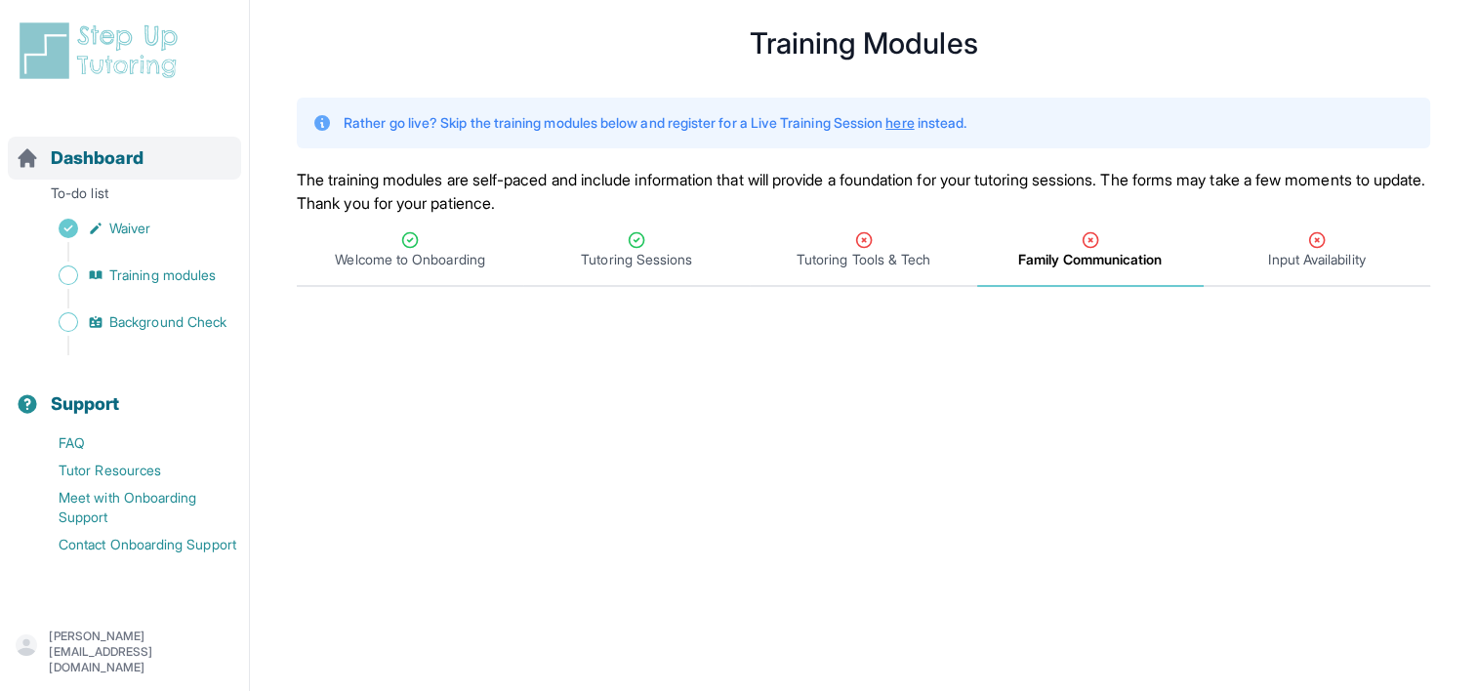
click at [95, 157] on span "Dashboard" at bounding box center [97, 157] width 93 height 27
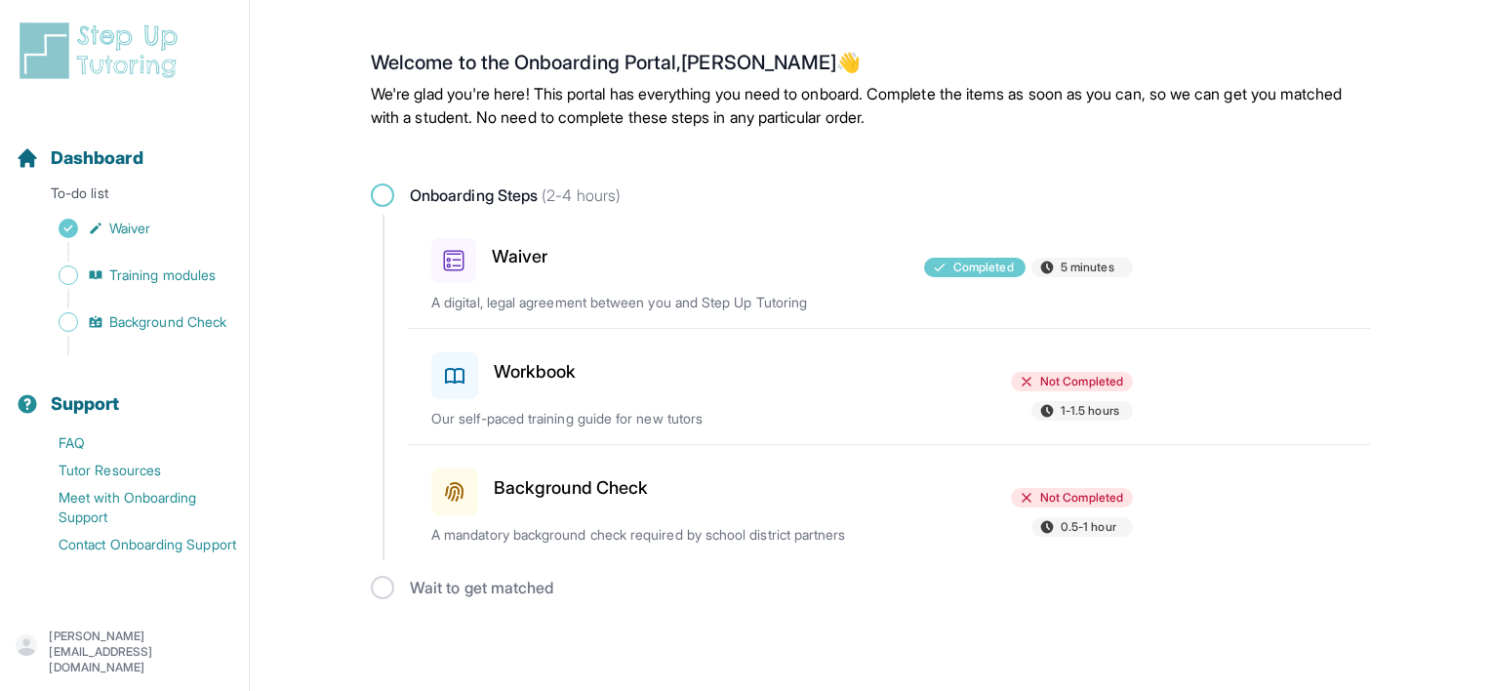
click at [190, 657] on p "[PERSON_NAME][EMAIL_ADDRESS][DOMAIN_NAME]" at bounding box center [141, 652] width 184 height 47
